Goal: Communication & Community: Participate in discussion

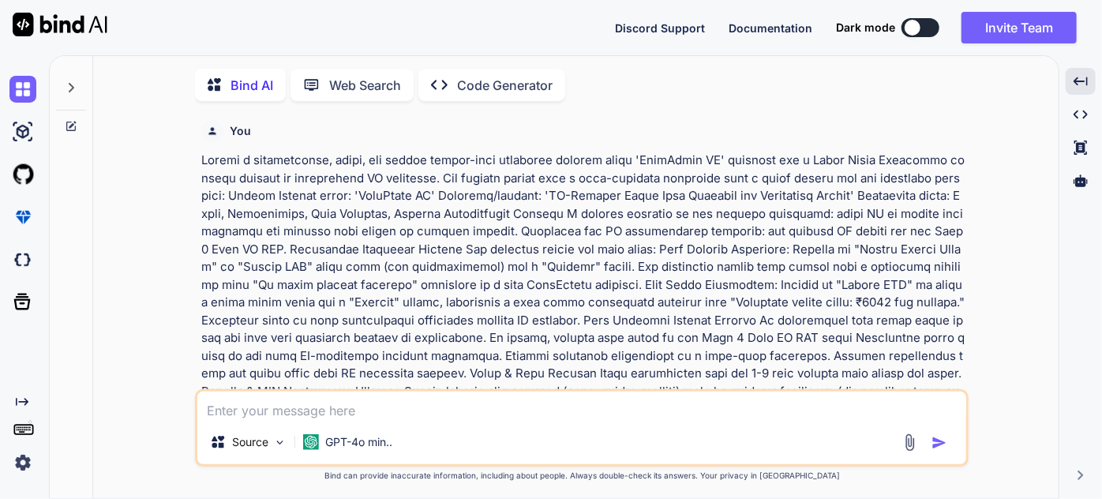
scroll to position [50163, 0]
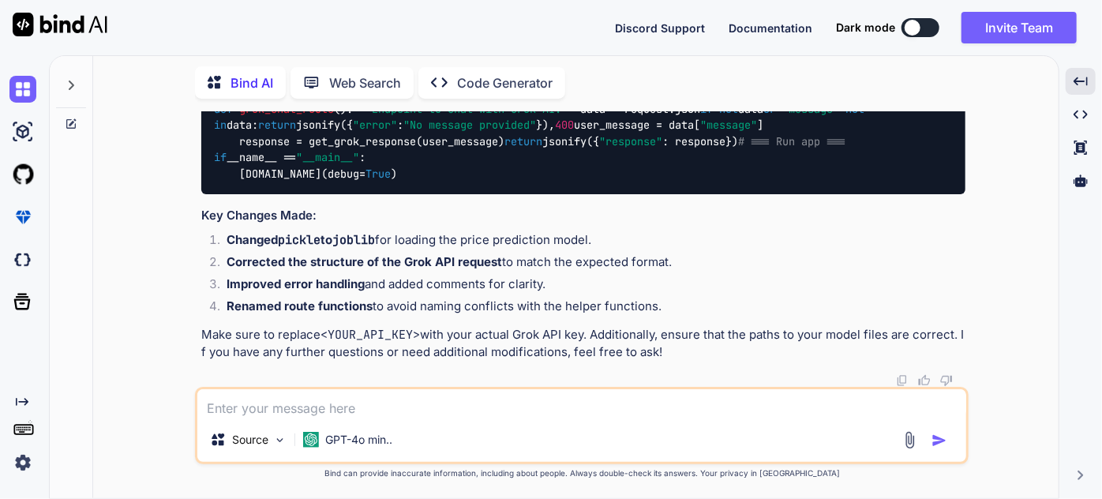
click at [65, 88] on icon at bounding box center [71, 85] width 13 height 13
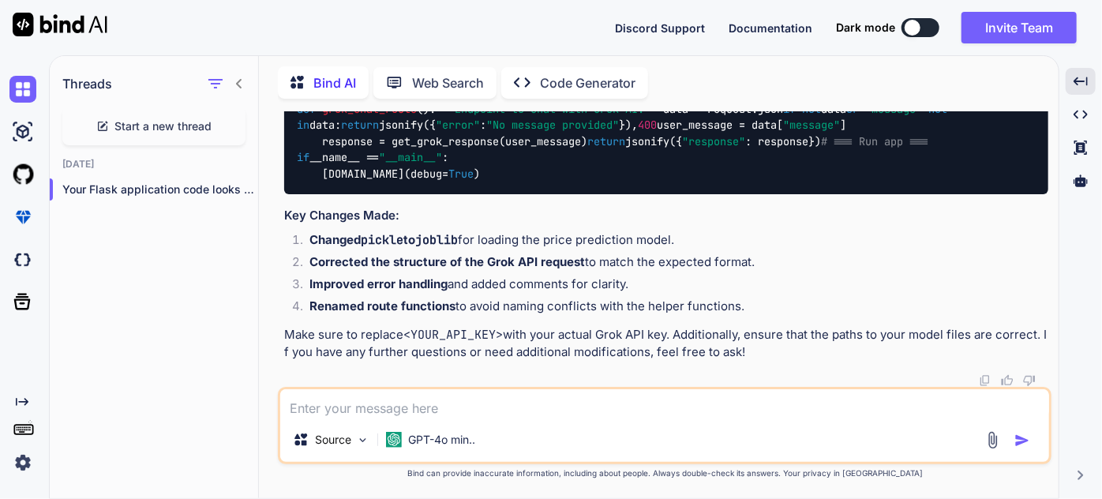
click at [133, 126] on span "Start a new thread" at bounding box center [163, 126] width 97 height 16
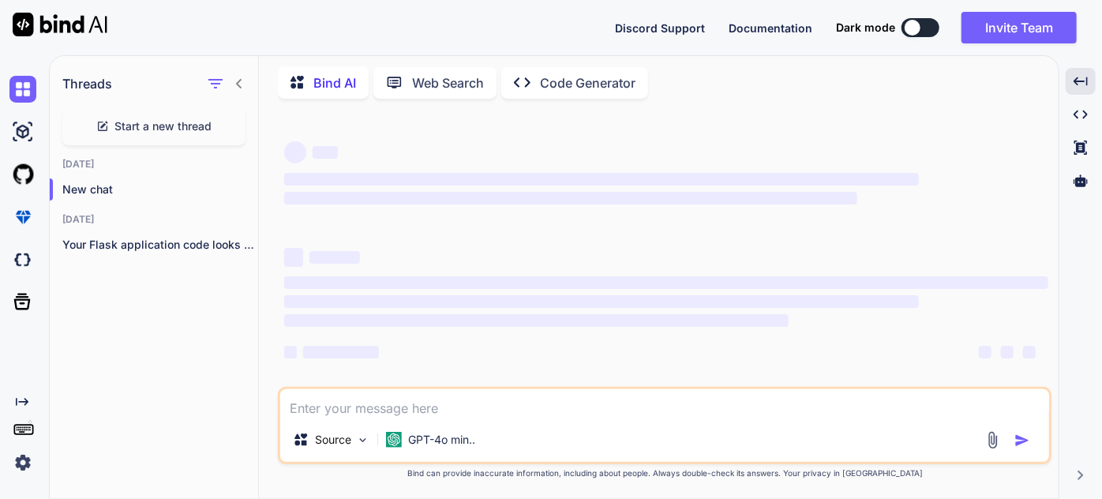
scroll to position [4, 0]
type textarea "x"
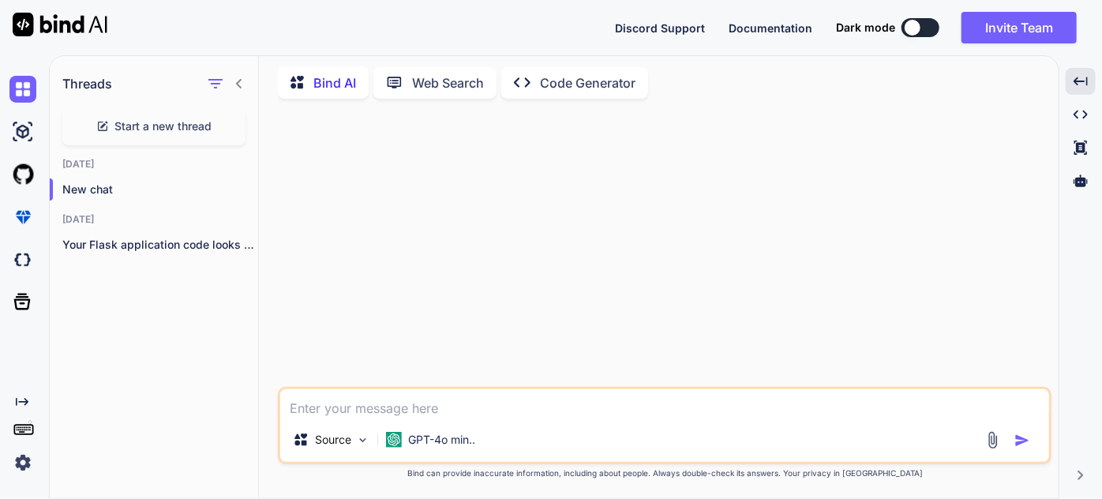
scroll to position [0, 0]
click at [560, 410] on textarea at bounding box center [664, 403] width 769 height 28
paste textarea "🚀 Loremip Dolo: SitameTconsec – Adipi Elitsed Doeiusmod 📌 Temporinc: Utlab e do…"
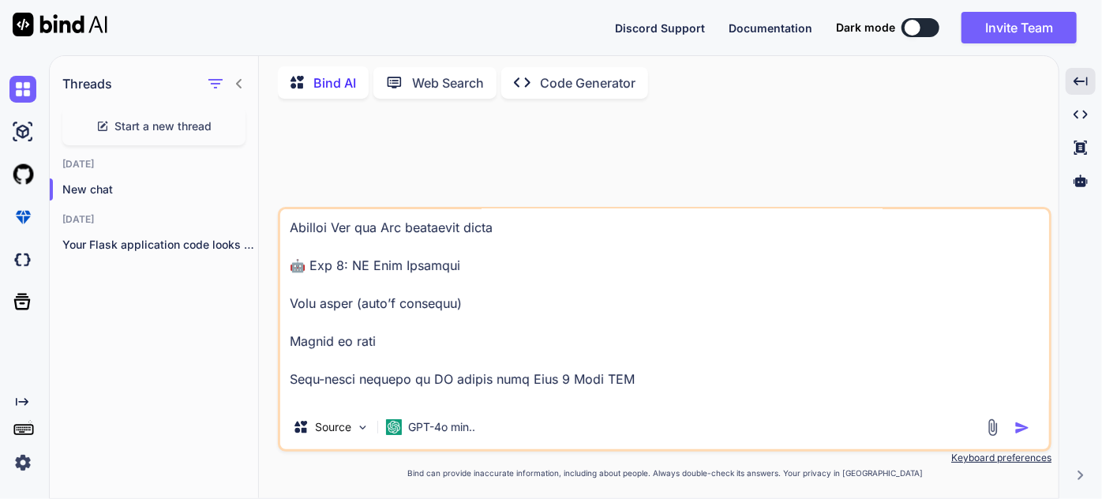
type textarea "🚀 Loremip Dolo: SitameTconsec – Adipi Elitsed Doeiusmod 📌 Temporinc: Utlab e do…"
click at [1017, 426] on img "button" at bounding box center [1022, 428] width 16 height 16
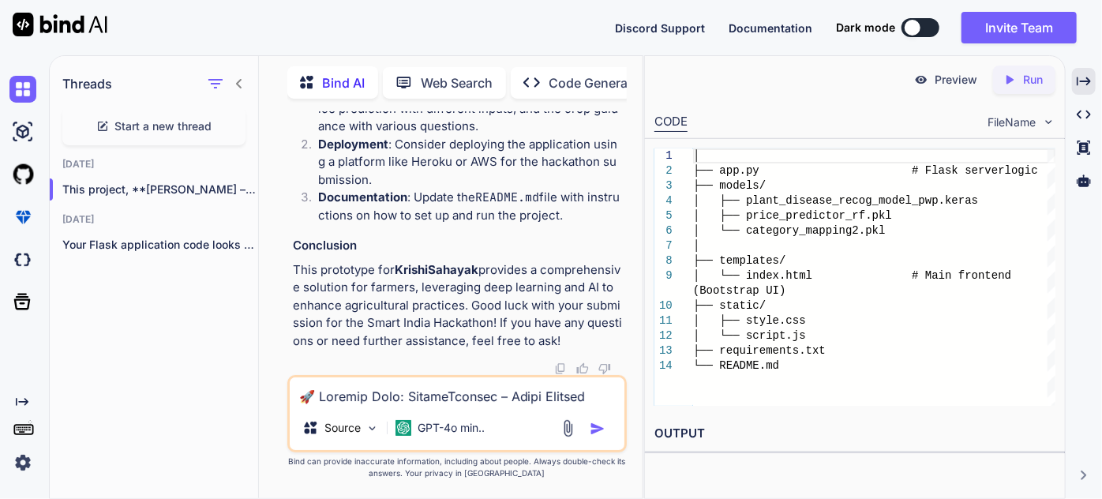
scroll to position [5811, 0]
click at [1077, 79] on icon at bounding box center [1084, 81] width 14 height 9
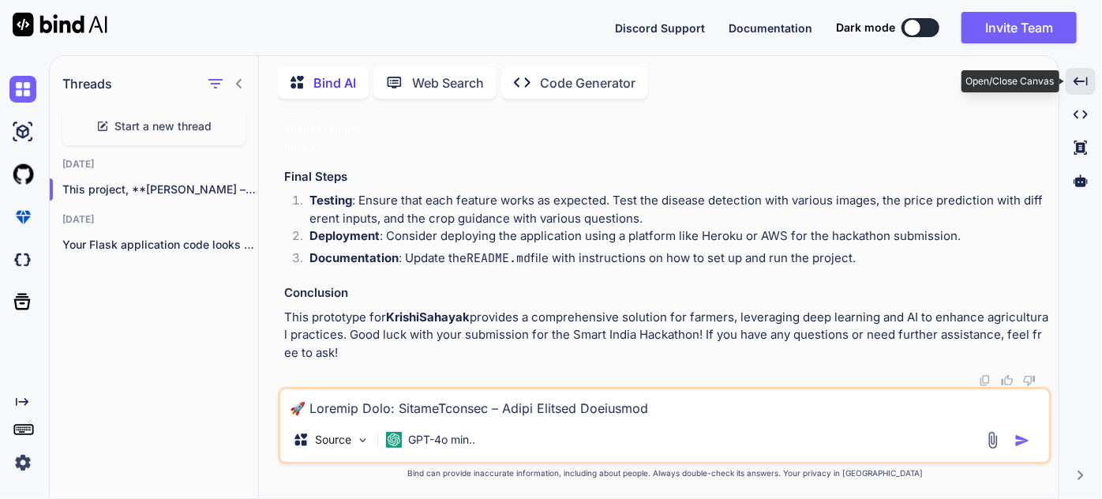
scroll to position [4251, 0]
click at [1079, 79] on icon "Created with Pixso." at bounding box center [1080, 81] width 14 height 14
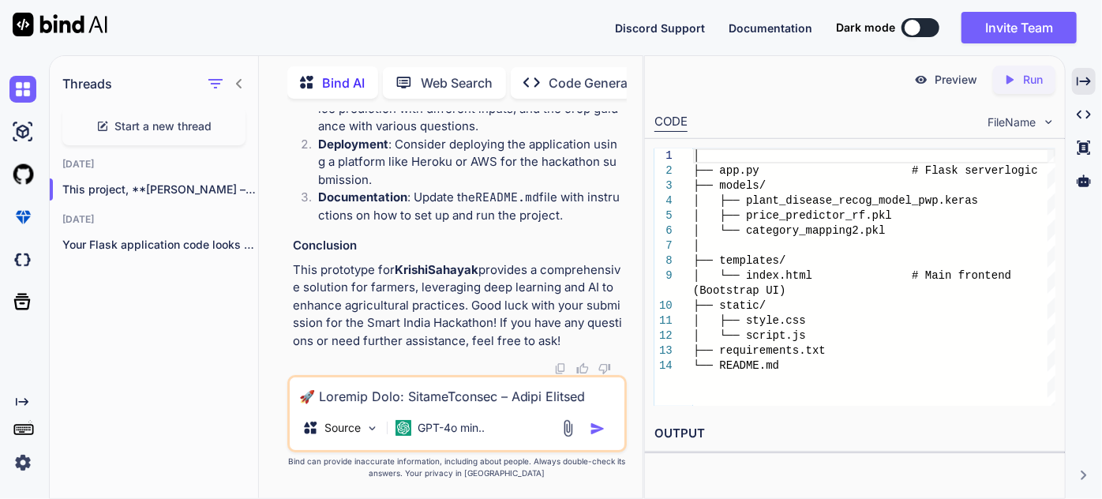
scroll to position [0, 0]
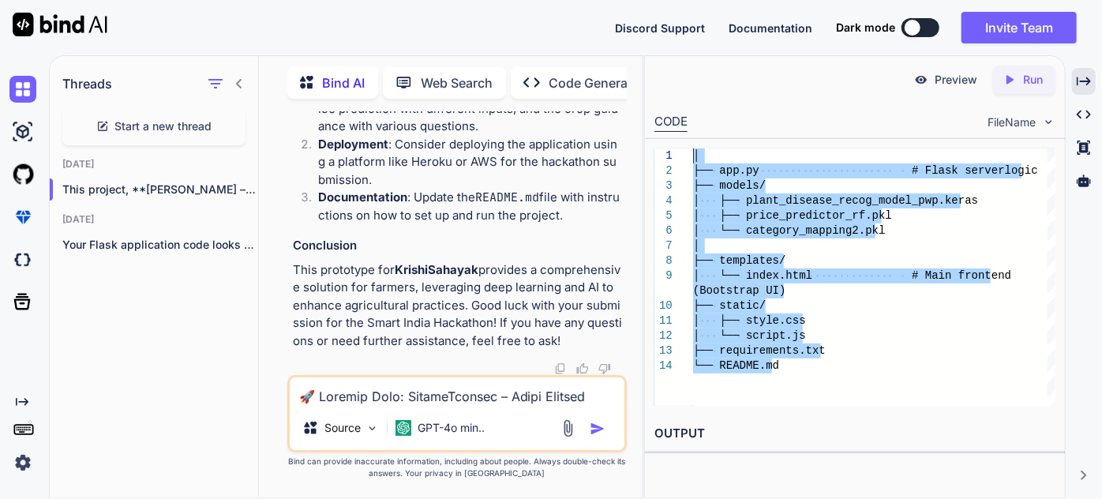
drag, startPoint x: 784, startPoint y: 373, endPoint x: 659, endPoint y: 137, distance: 266.2
click at [693, 148] on div "│ ├── app.py # Flask server logic ├── models/ │ ├── plant_disease_recog_model_p…" at bounding box center [874, 276] width 362 height 257
type textarea "│ ├── app.py # Flask server logic ├── models/ │ ├── plant_disease_recog_model_p…"
